Goal: Task Accomplishment & Management: Use online tool/utility

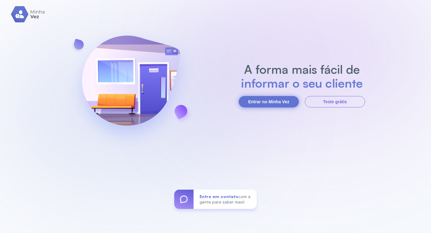
click at [262, 104] on button "Entrar no Minha Vez" at bounding box center [269, 101] width 60 height 11
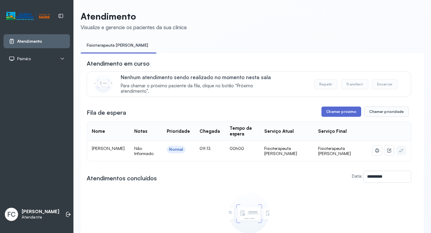
click at [339, 115] on button "Chamar próximo" at bounding box center [342, 112] width 40 height 10
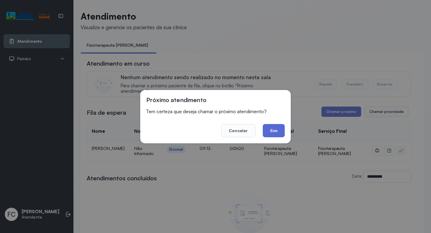
click at [276, 131] on button "Sim" at bounding box center [274, 130] width 22 height 13
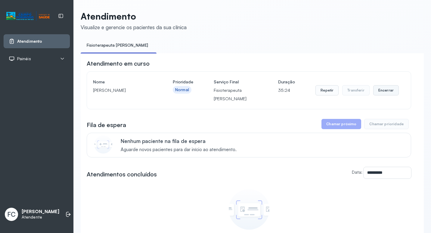
click at [384, 90] on button "Encerrar" at bounding box center [387, 90] width 26 height 10
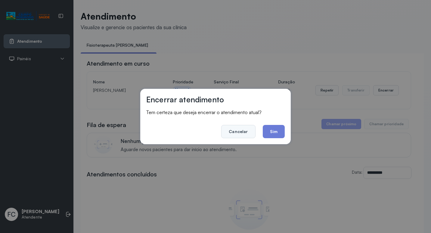
click at [246, 136] on button "Cancelar" at bounding box center [238, 131] width 34 height 13
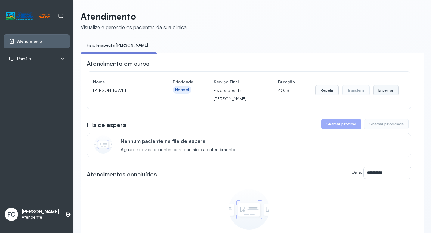
click at [379, 95] on button "Encerrar" at bounding box center [387, 90] width 26 height 10
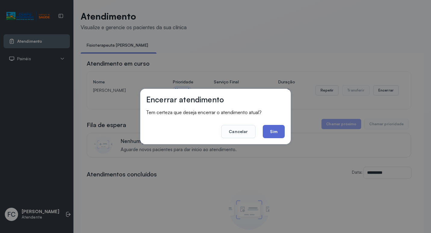
click at [277, 132] on button "Sim" at bounding box center [274, 131] width 22 height 13
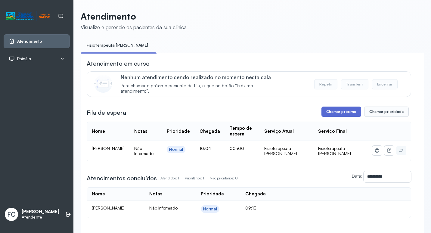
click at [341, 108] on button "Chamar próximo" at bounding box center [342, 112] width 40 height 10
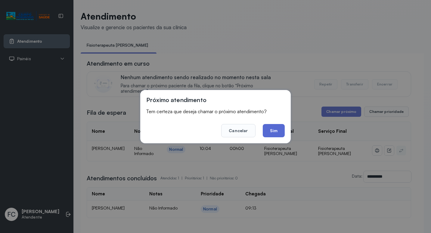
click at [270, 132] on button "Sim" at bounding box center [274, 130] width 22 height 13
